Goal: Information Seeking & Learning: Learn about a topic

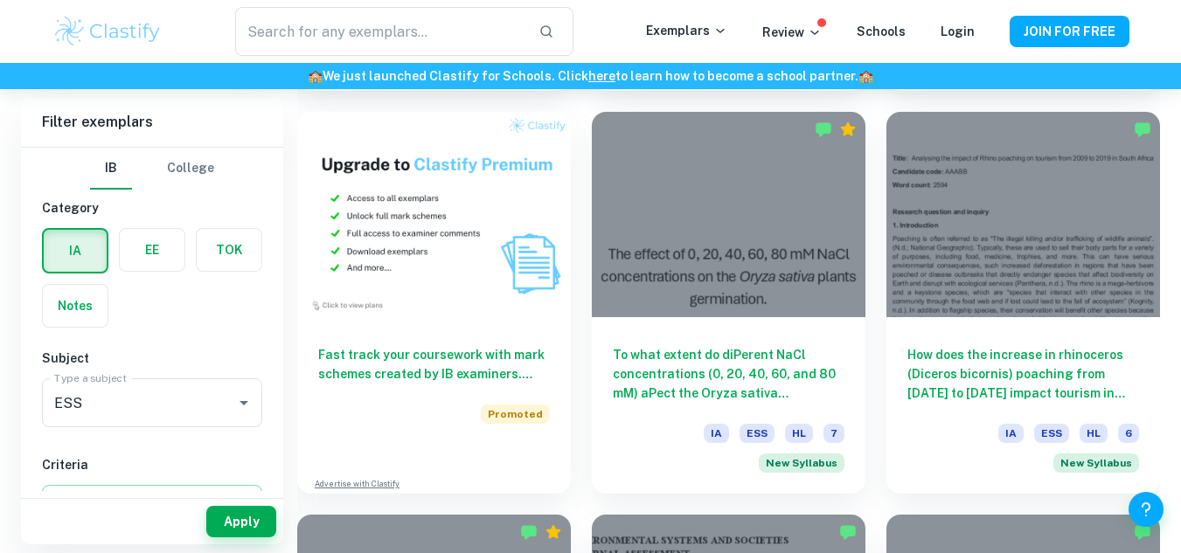
scroll to position [1414, 0]
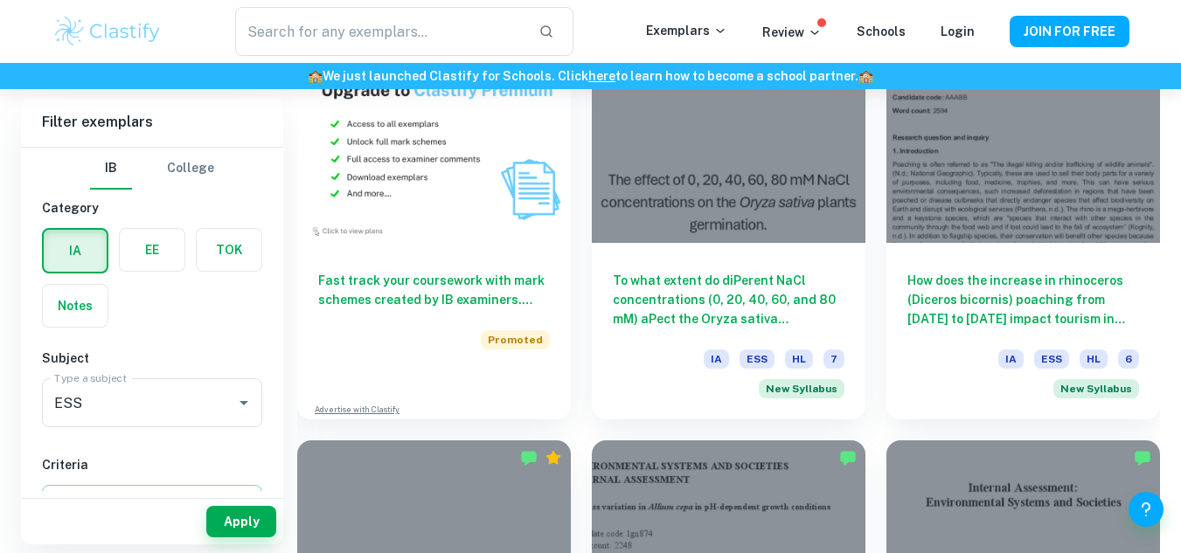
click at [989, 170] on div at bounding box center [1023, 140] width 274 height 205
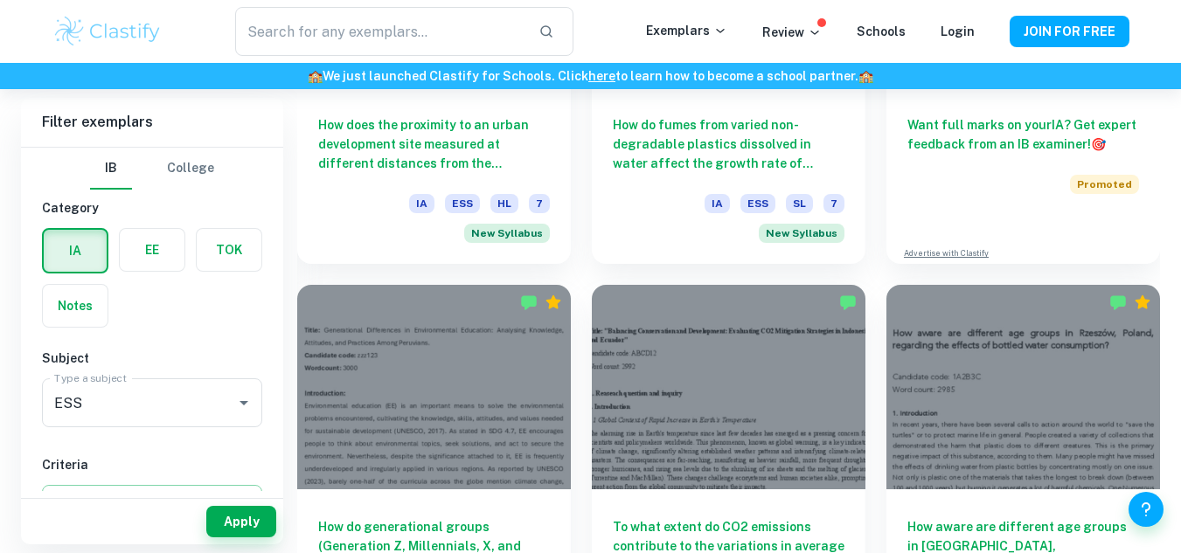
scroll to position [537, 0]
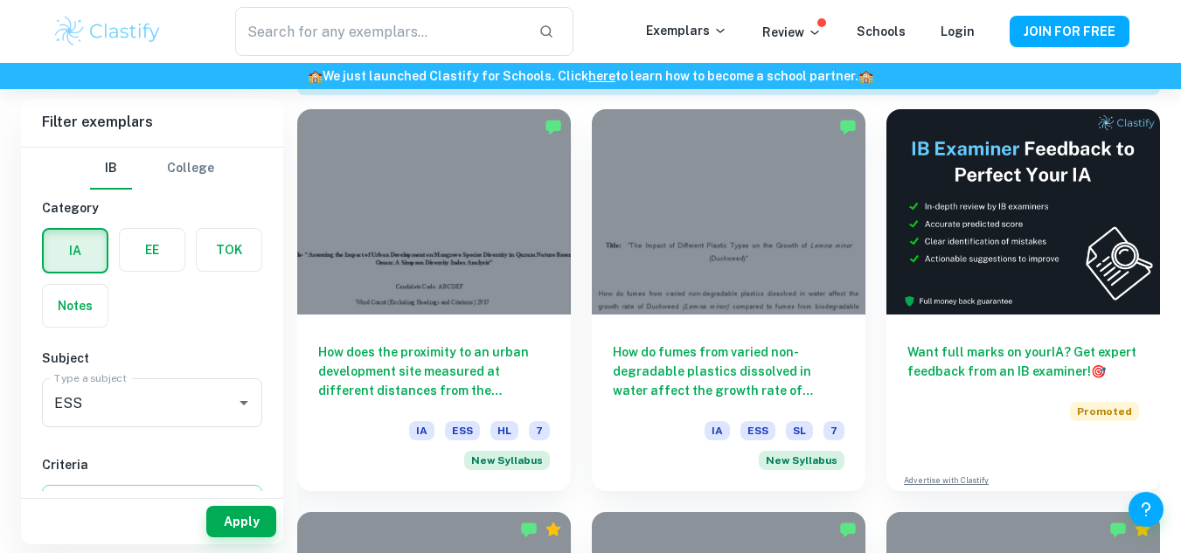
click at [532, 206] on div at bounding box center [434, 211] width 274 height 205
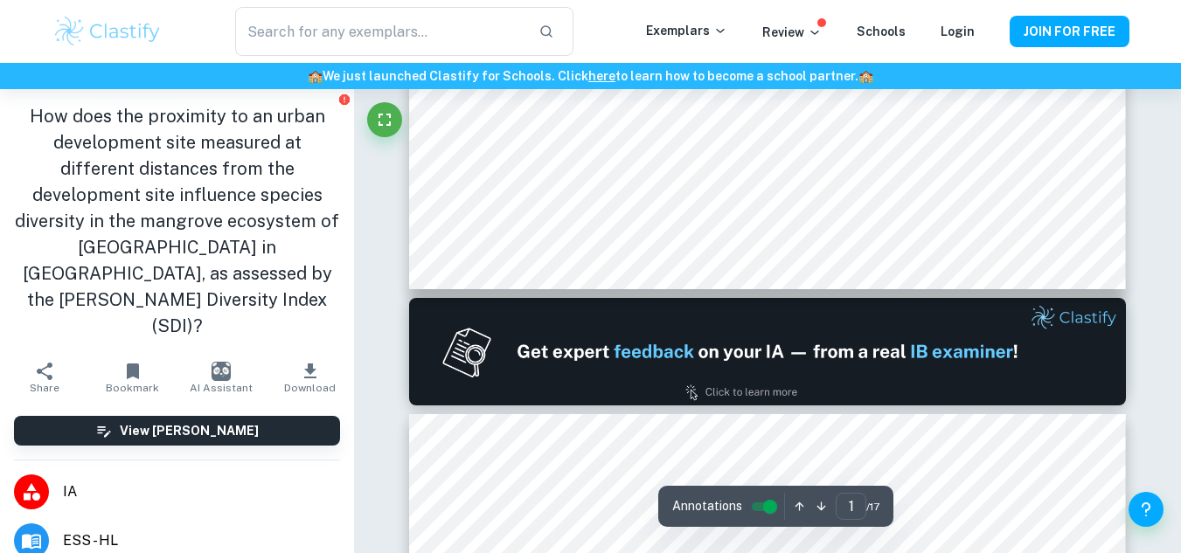
type input "2"
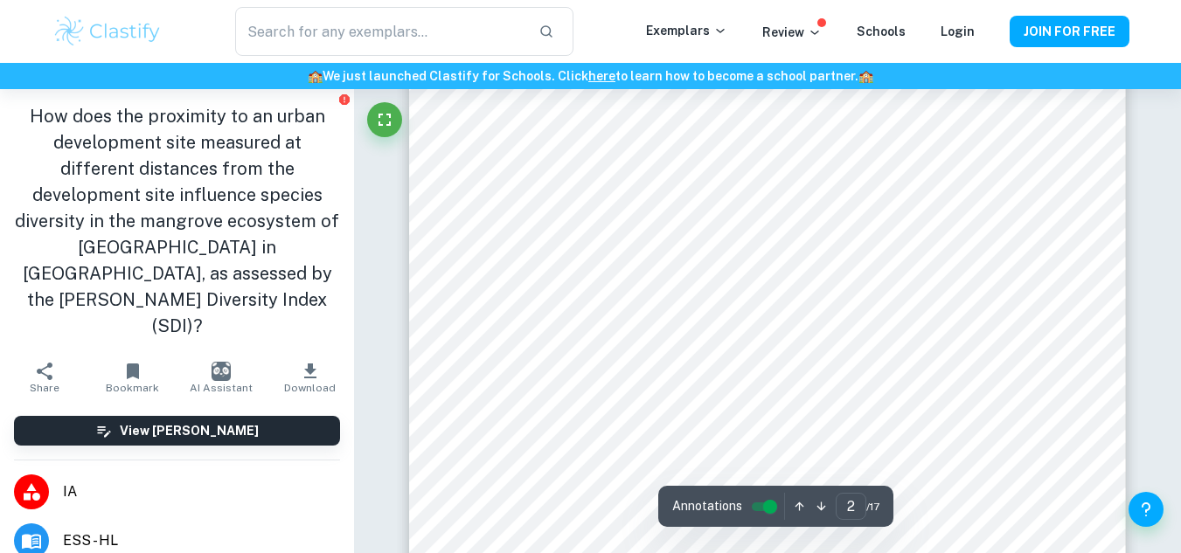
scroll to position [1133, 0]
